Goal: Use online tool/utility: Utilize a website feature to perform a specific function

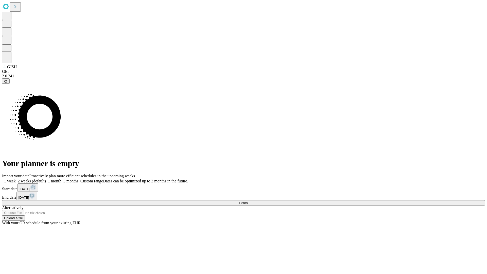
click at [247, 201] on span "Fetch" at bounding box center [243, 203] width 8 height 4
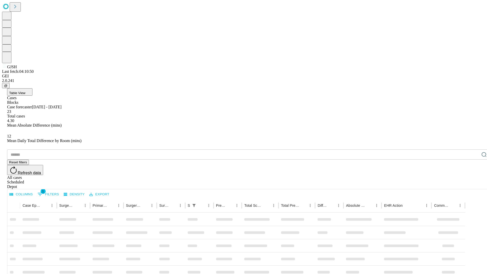
click at [25, 91] on span "Table View" at bounding box center [17, 93] width 16 height 4
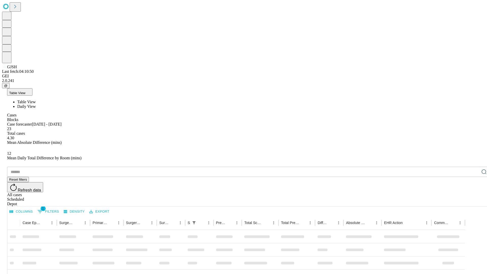
click at [36, 104] on span "Daily View" at bounding box center [26, 106] width 19 height 4
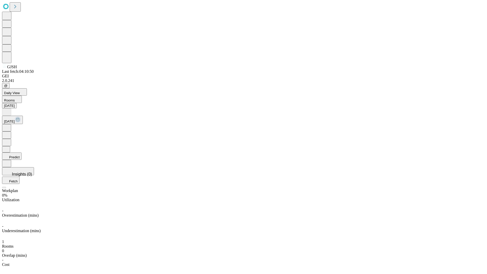
click at [22, 152] on button "Predict" at bounding box center [12, 155] width 20 height 7
